Goal: Book appointment/travel/reservation

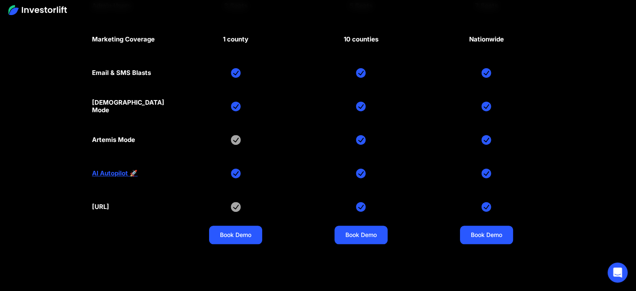
scroll to position [4033, 0]
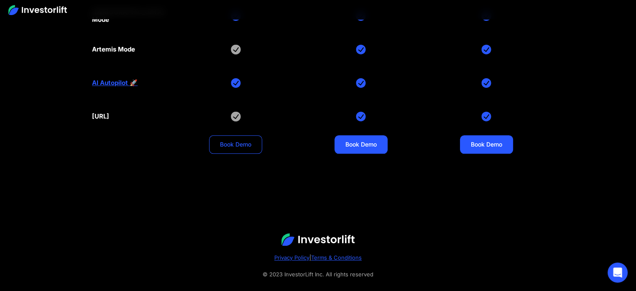
click at [251, 135] on link "Book Demo" at bounding box center [235, 144] width 53 height 18
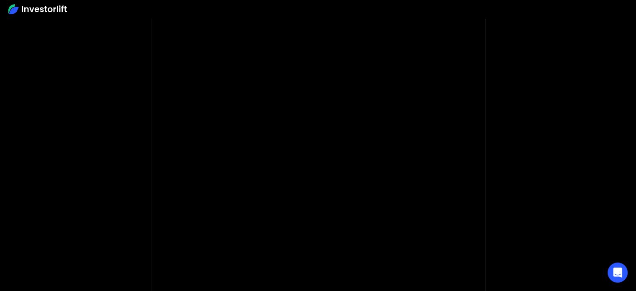
scroll to position [32, 0]
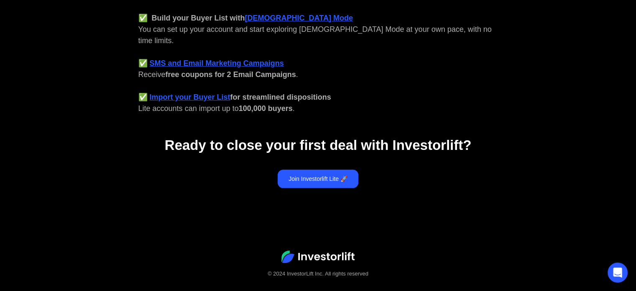
scroll to position [404, 0]
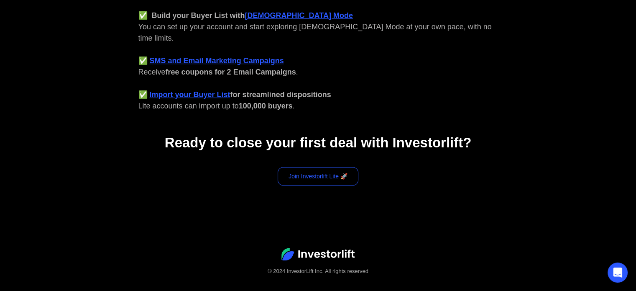
click at [284, 167] on link "Join Investorlift Lite 🚀" at bounding box center [318, 176] width 81 height 18
